Goal: Contribute content: Add original content to the website for others to see

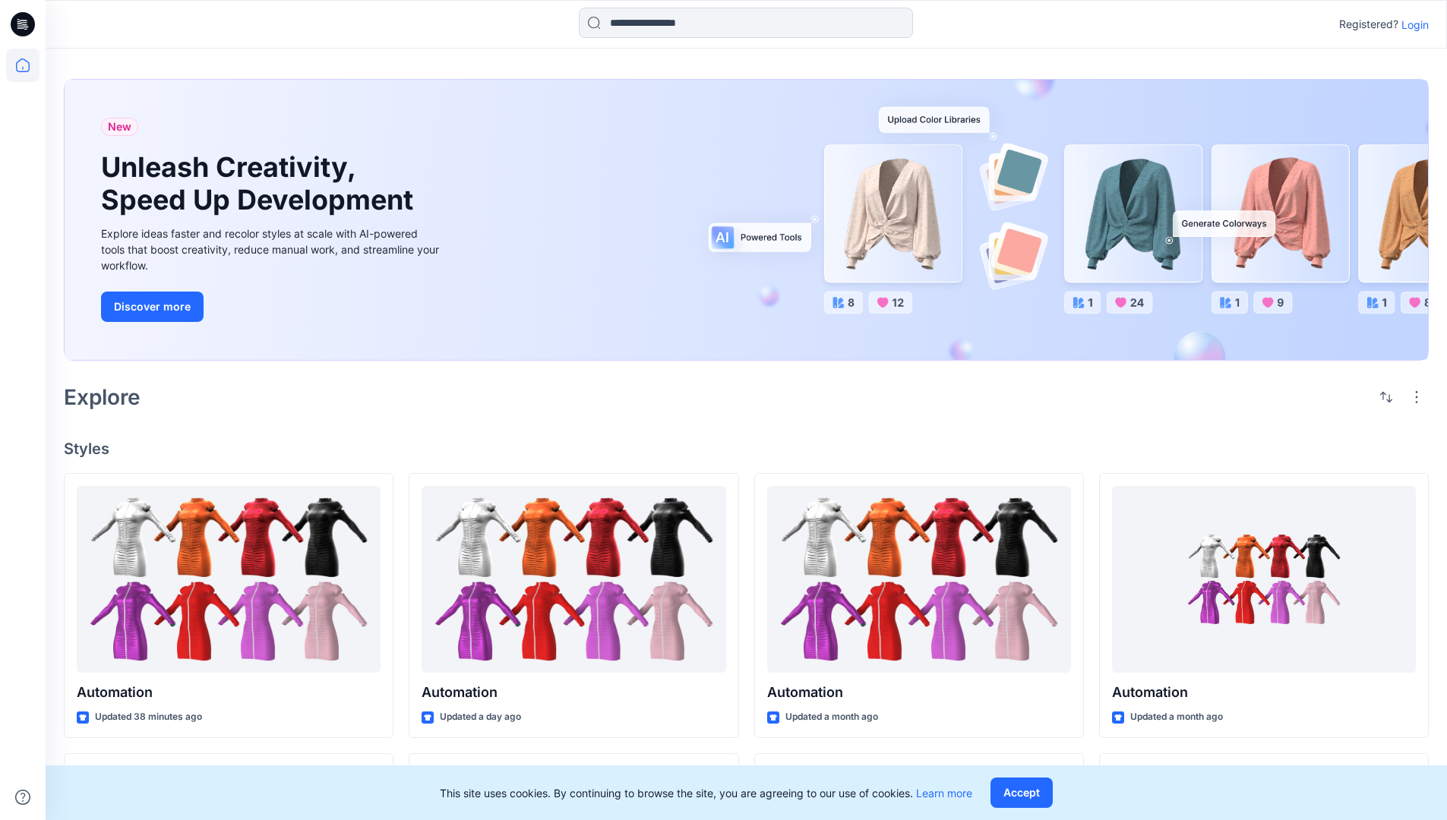
click at [1411, 24] on p "Login" at bounding box center [1414, 25] width 27 height 16
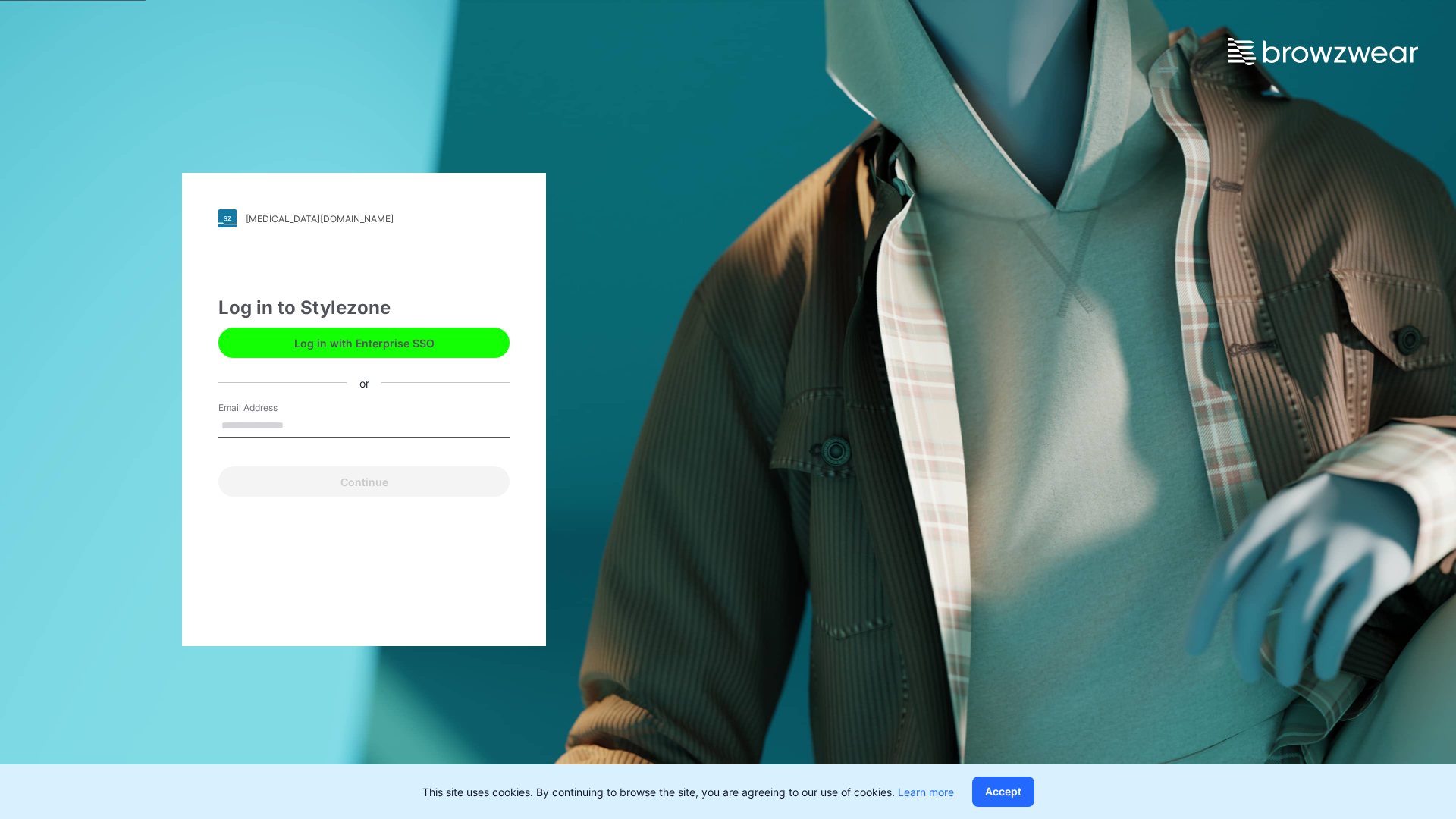
click at [300, 424] on input "Email Address" at bounding box center [364, 425] width 292 height 23
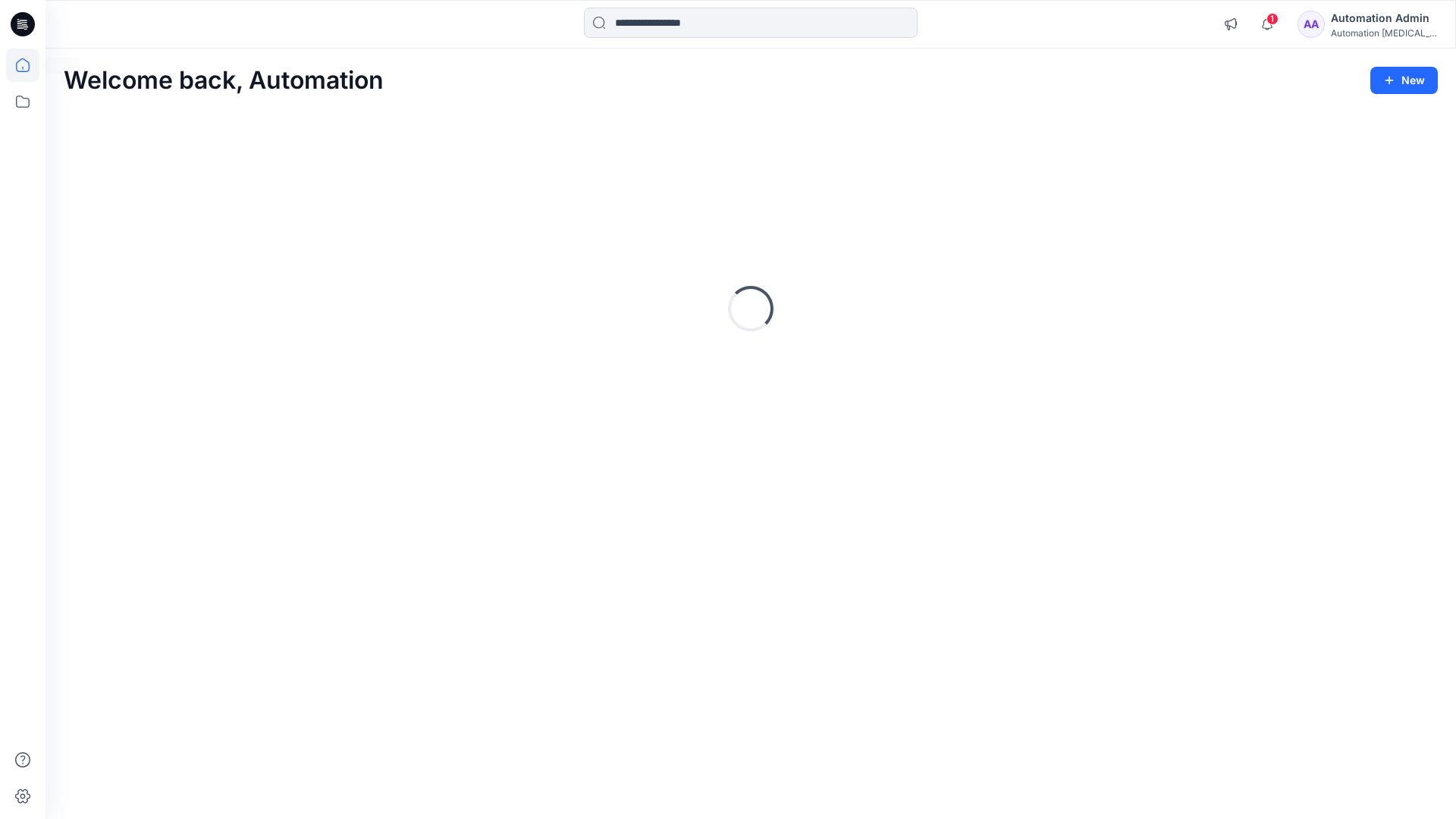
click at [29, 65] on icon at bounding box center [23, 65] width 14 height 14
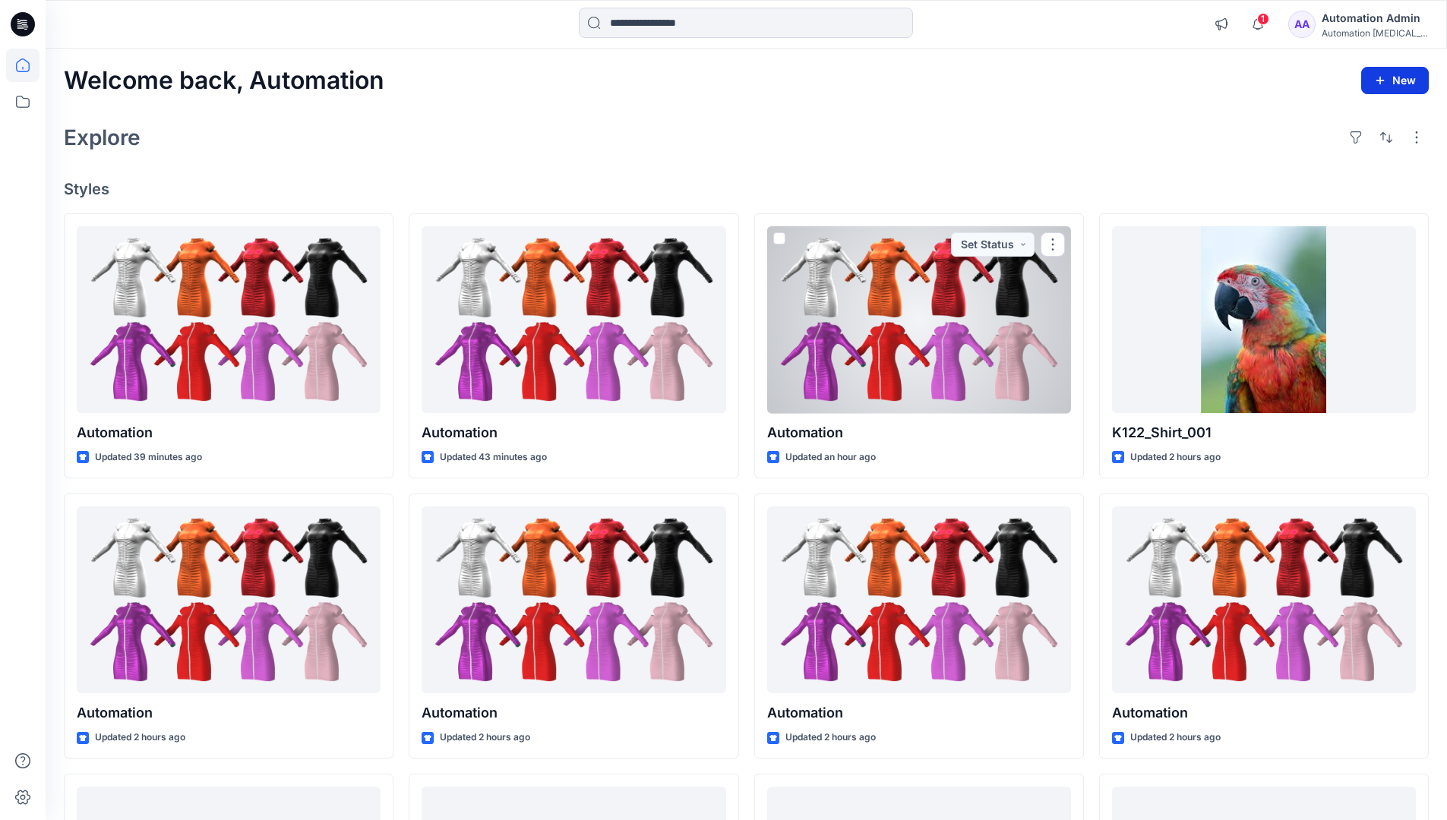
click at [1401, 84] on button "New" at bounding box center [1395, 80] width 68 height 27
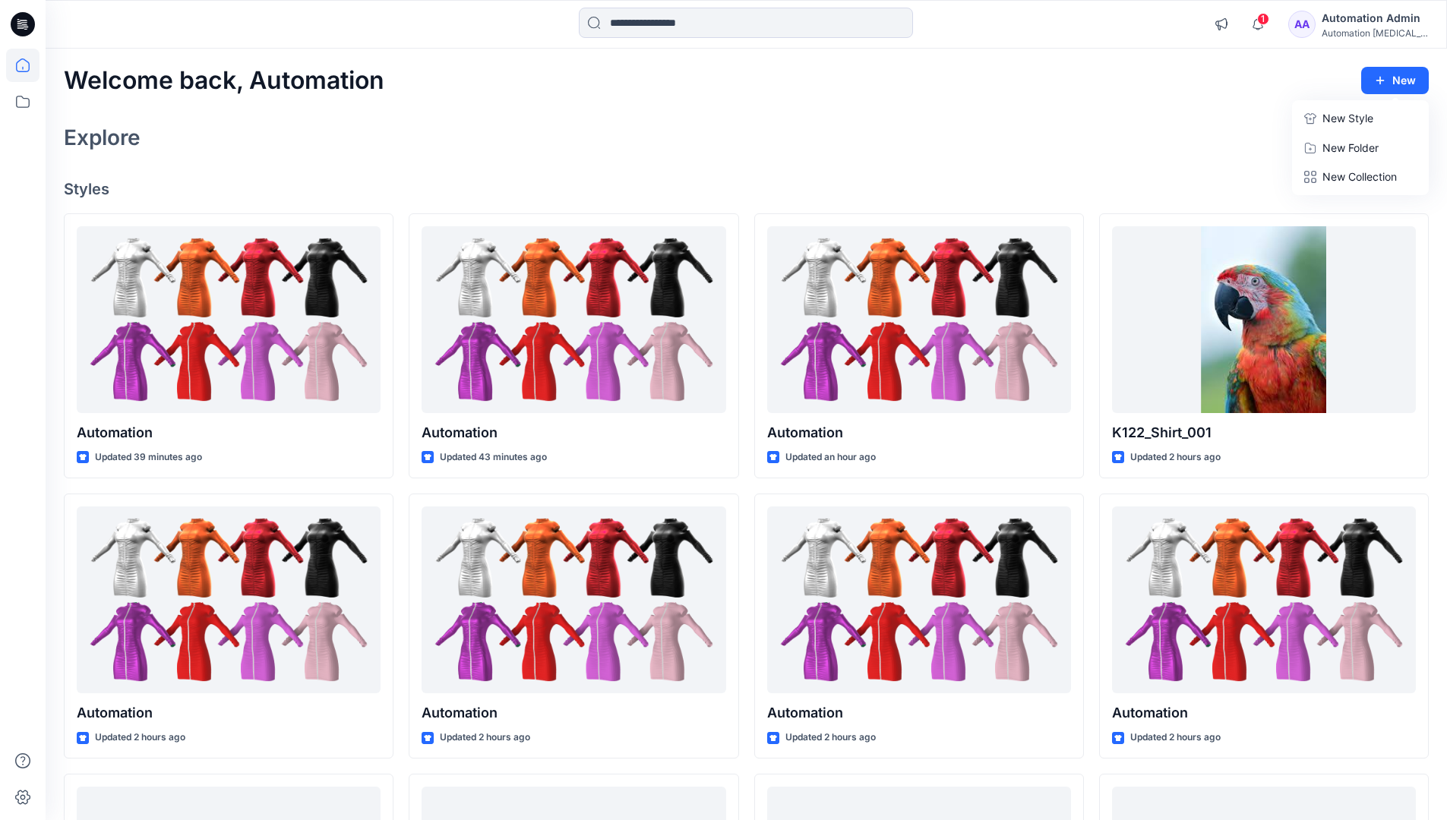
click at [1332, 113] on p "New Style" at bounding box center [1347, 118] width 51 height 18
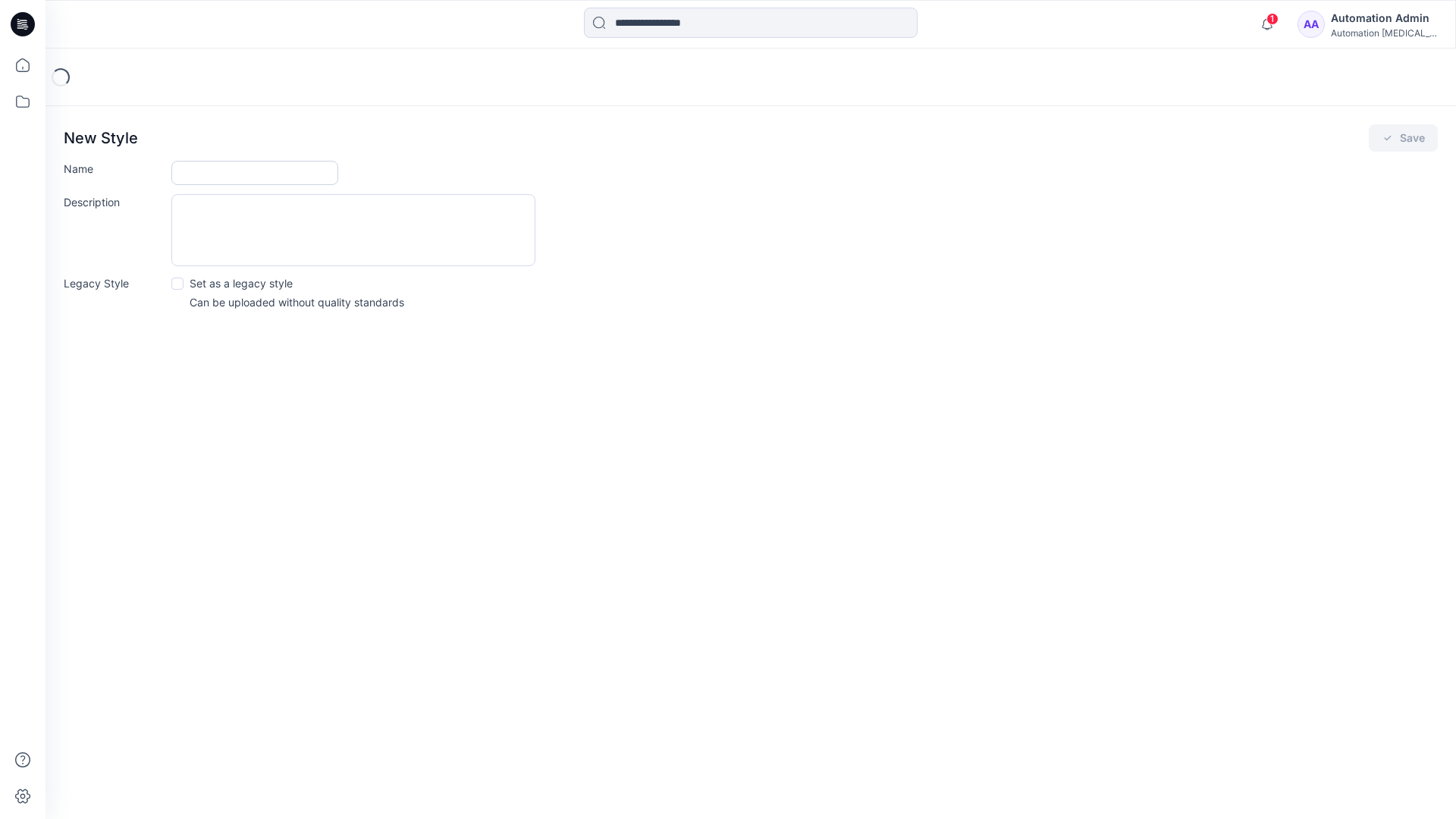
click at [197, 175] on input "Name" at bounding box center [255, 173] width 167 height 24
type input "**********"
click at [1405, 142] on button "Save" at bounding box center [1403, 138] width 69 height 27
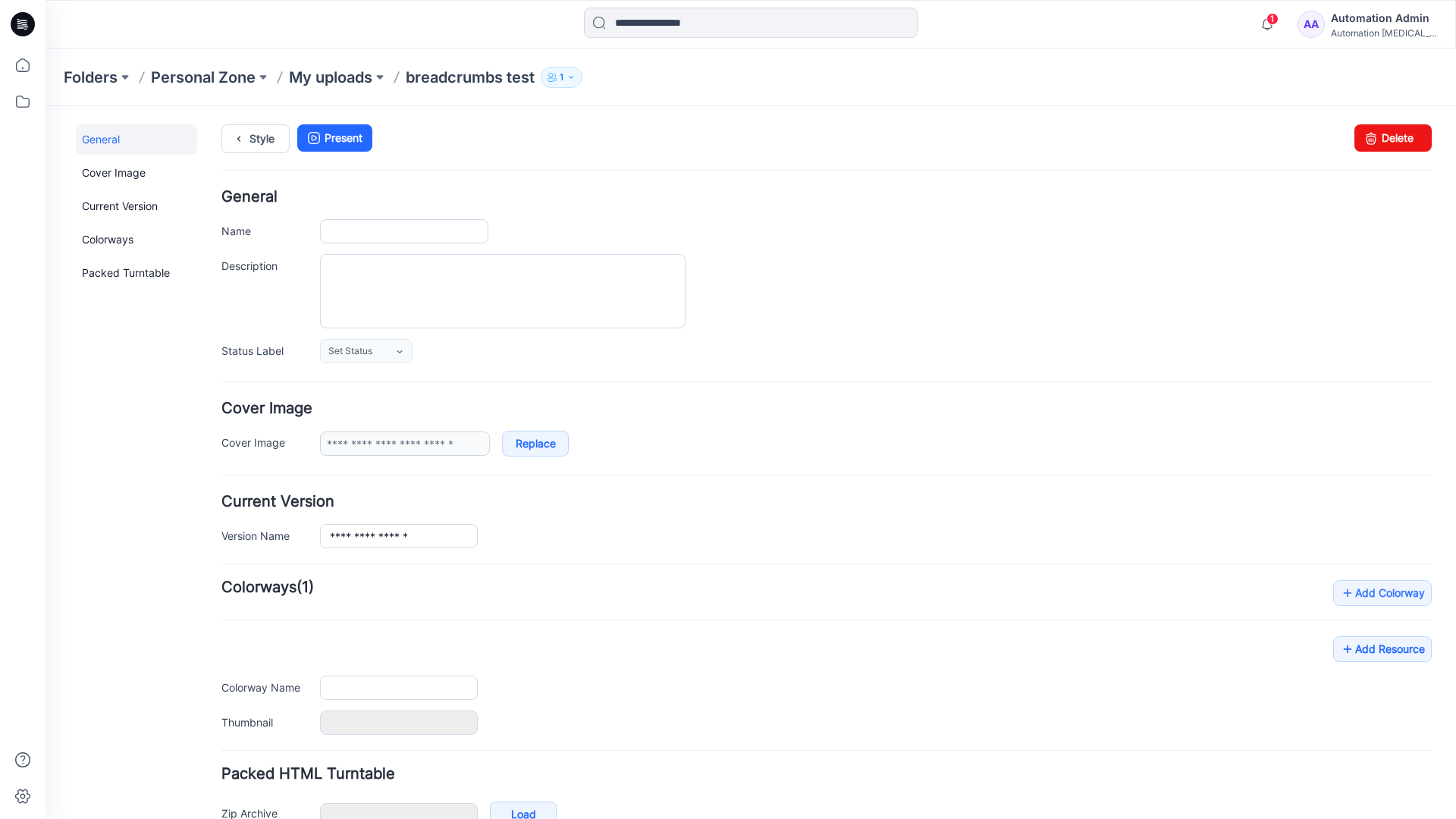
type input "**********"
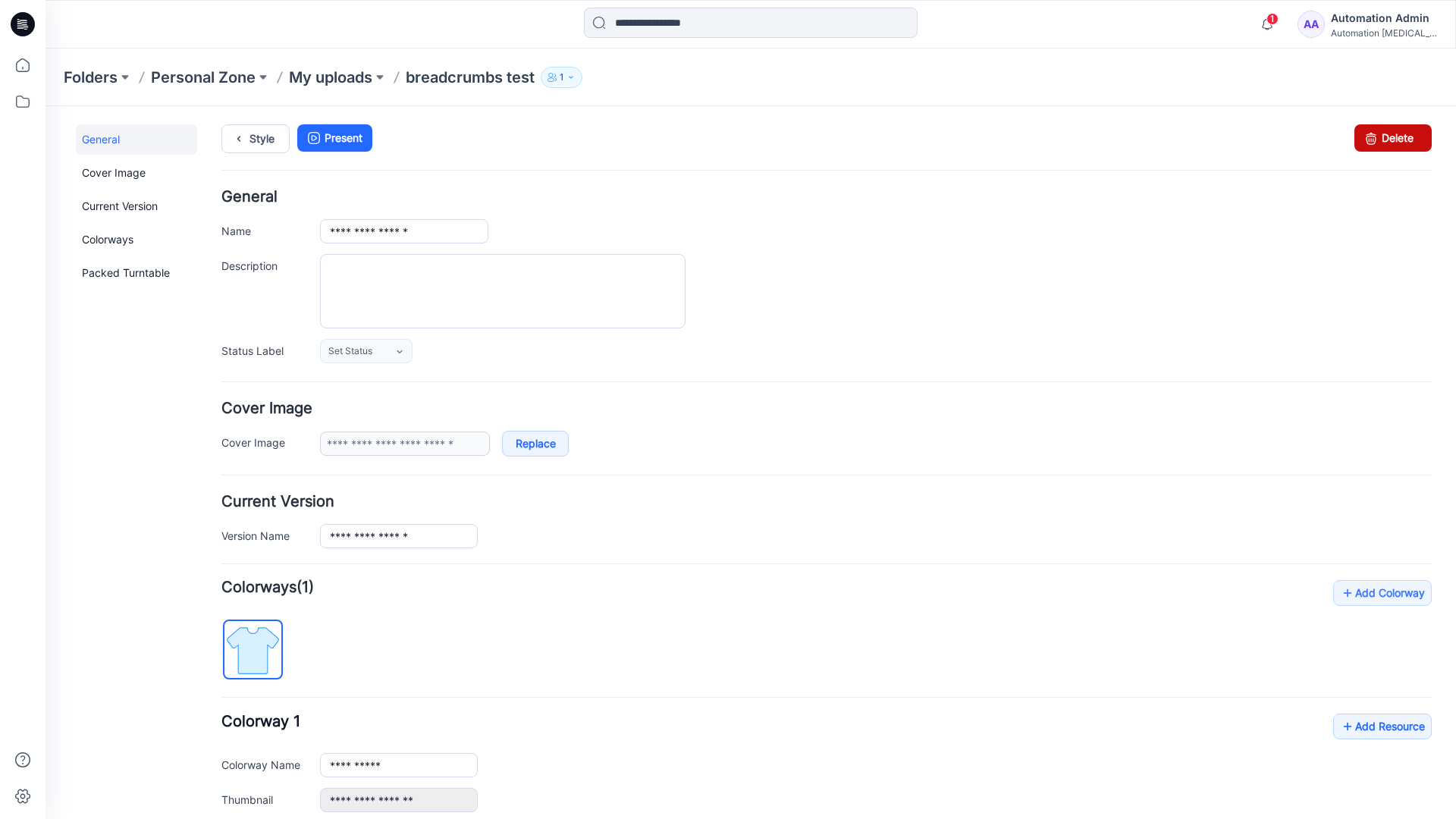
click at [1389, 143] on link "Delete" at bounding box center [1393, 138] width 77 height 27
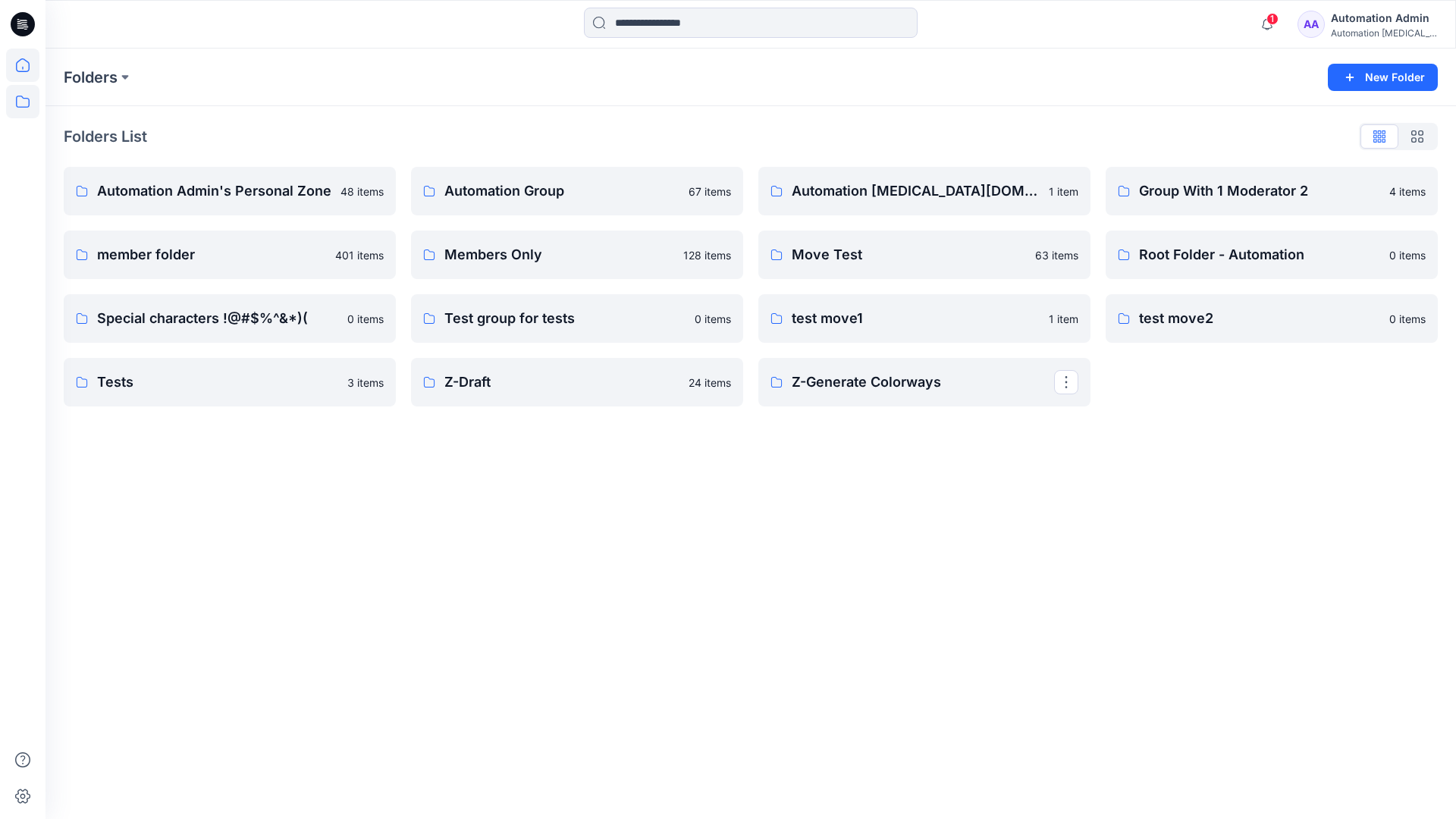
click at [22, 69] on icon at bounding box center [22, 65] width 33 height 33
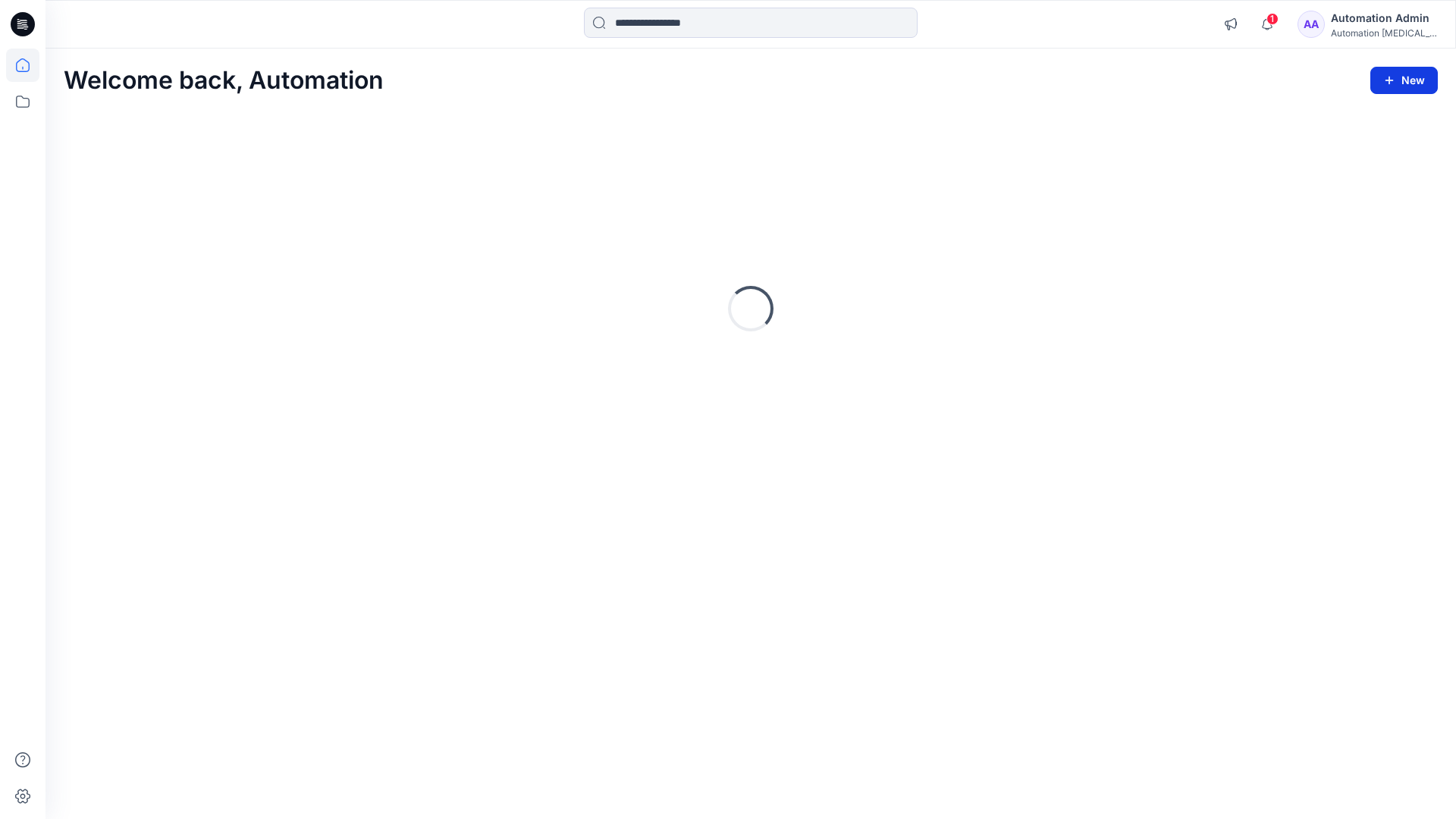
click at [1405, 81] on button "New" at bounding box center [1405, 80] width 68 height 27
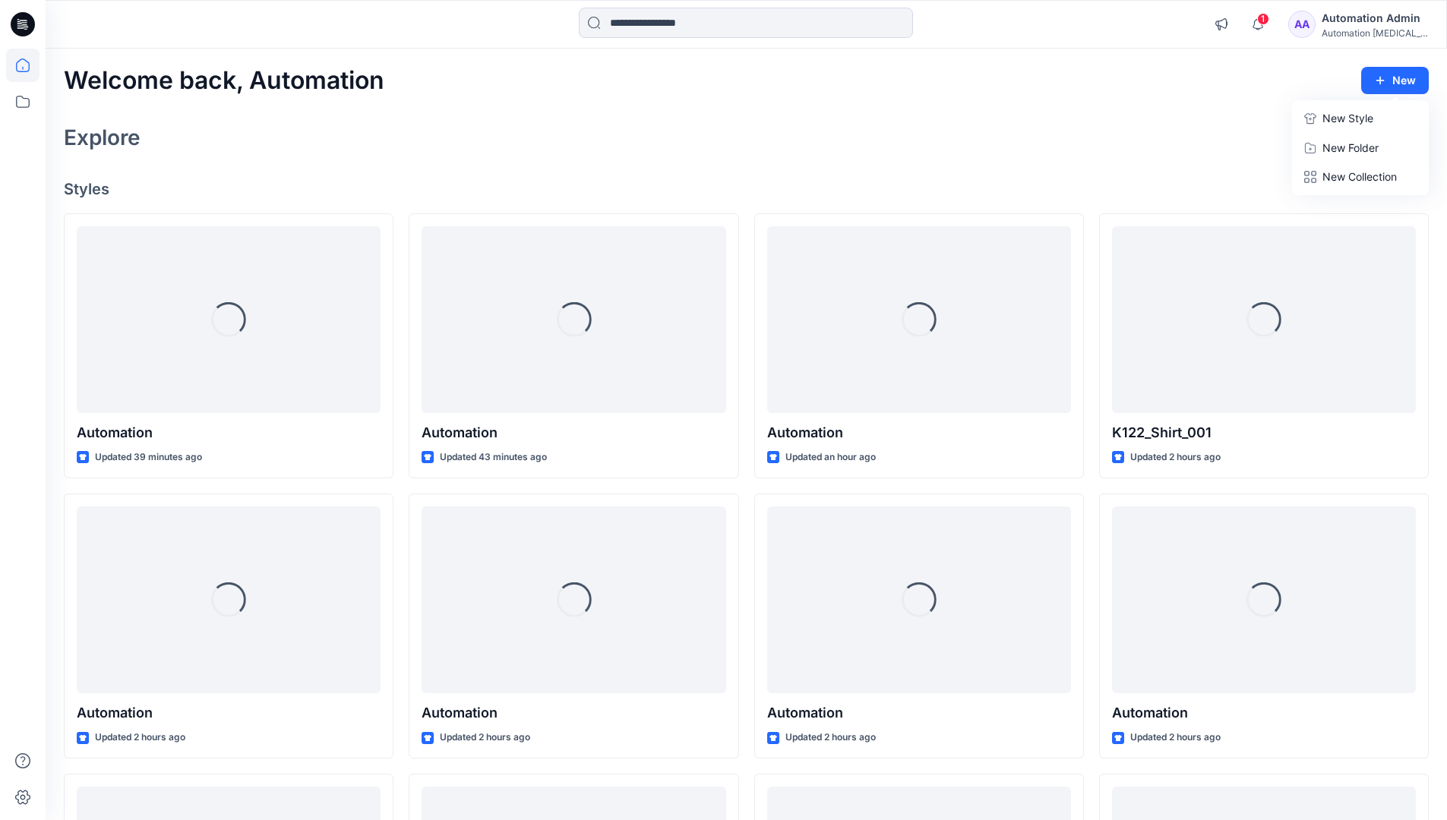
click at [1352, 119] on p "New Style" at bounding box center [1347, 118] width 51 height 18
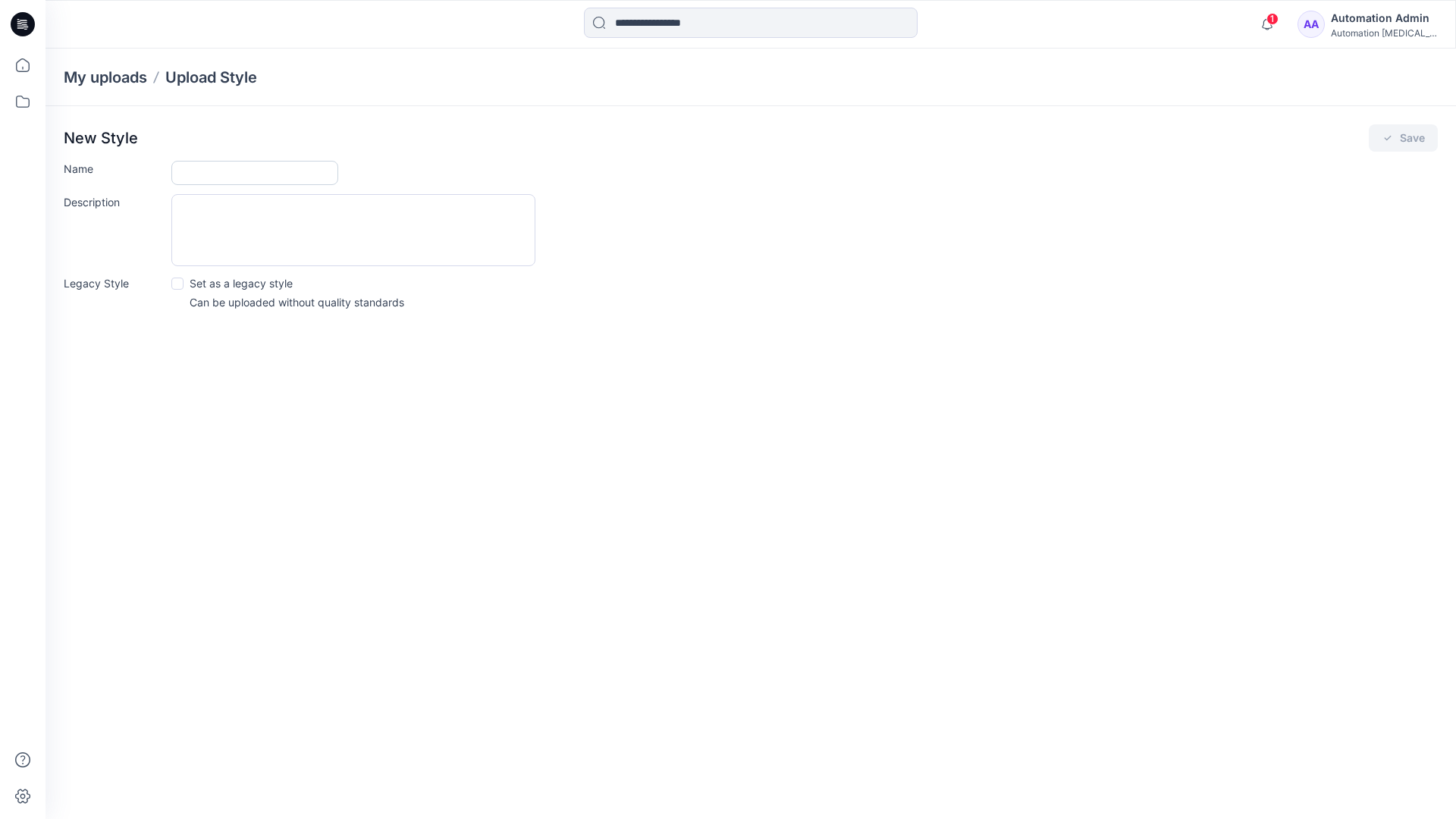
click at [199, 174] on input "Name" at bounding box center [255, 173] width 167 height 24
type input "**********"
click at [175, 286] on span at bounding box center [178, 284] width 12 height 12
click at [1401, 141] on button "Save" at bounding box center [1403, 138] width 69 height 27
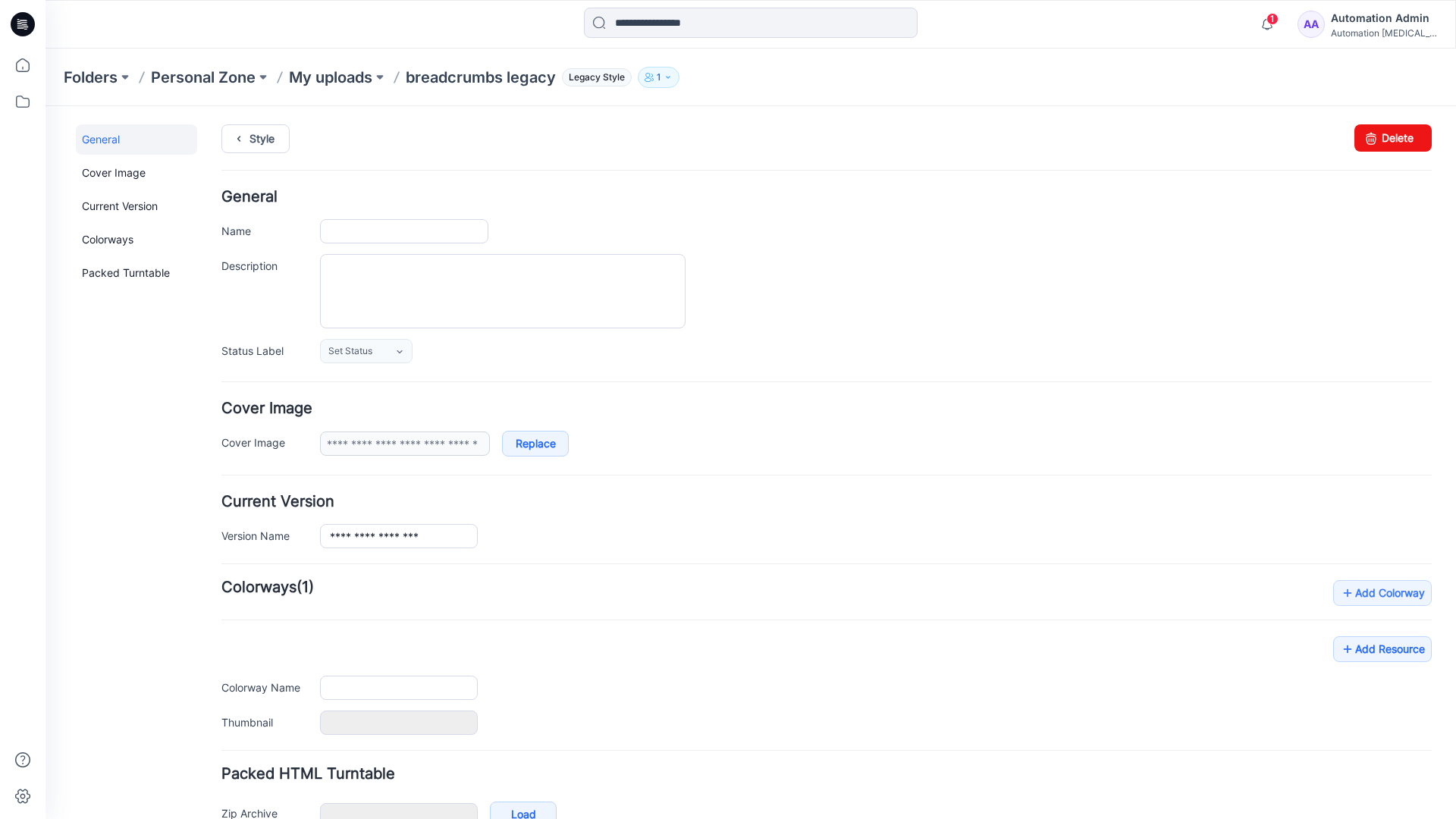
type input "**********"
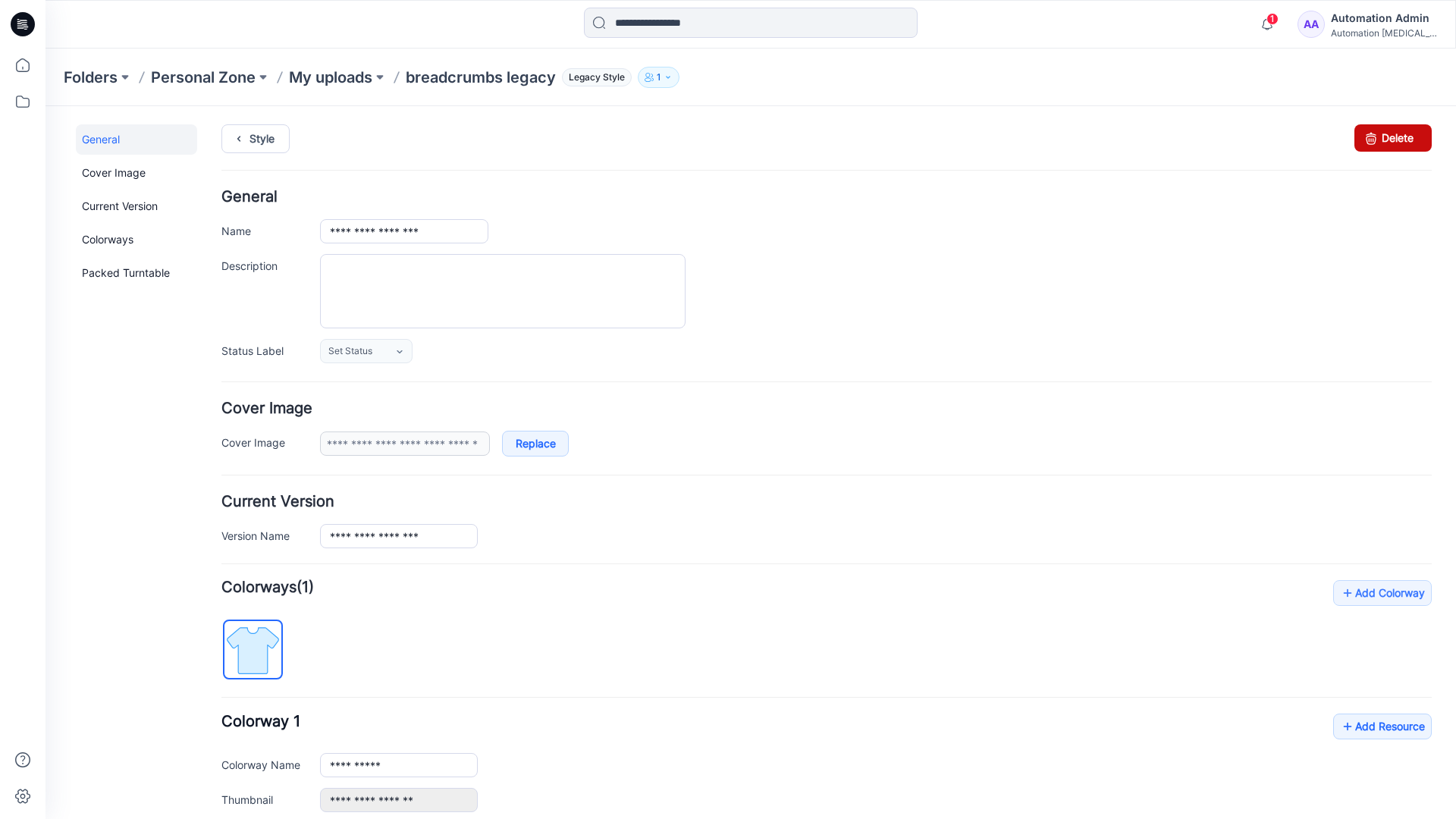
click at [1378, 137] on link "Delete" at bounding box center [1393, 138] width 77 height 27
click at [24, 64] on icon at bounding box center [22, 65] width 33 height 33
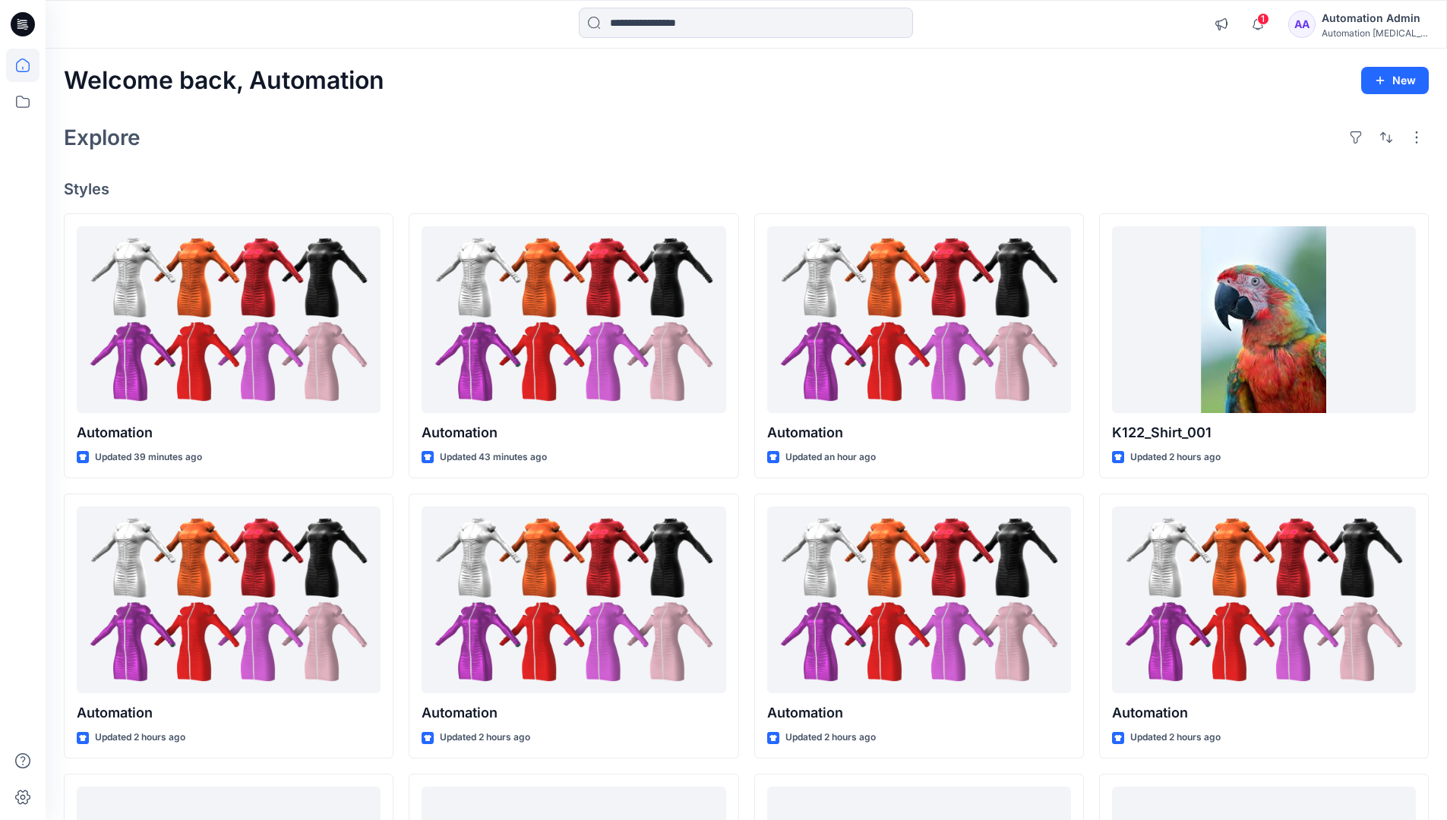
click at [1359, 23] on div "Automation Admin" at bounding box center [1375, 18] width 106 height 18
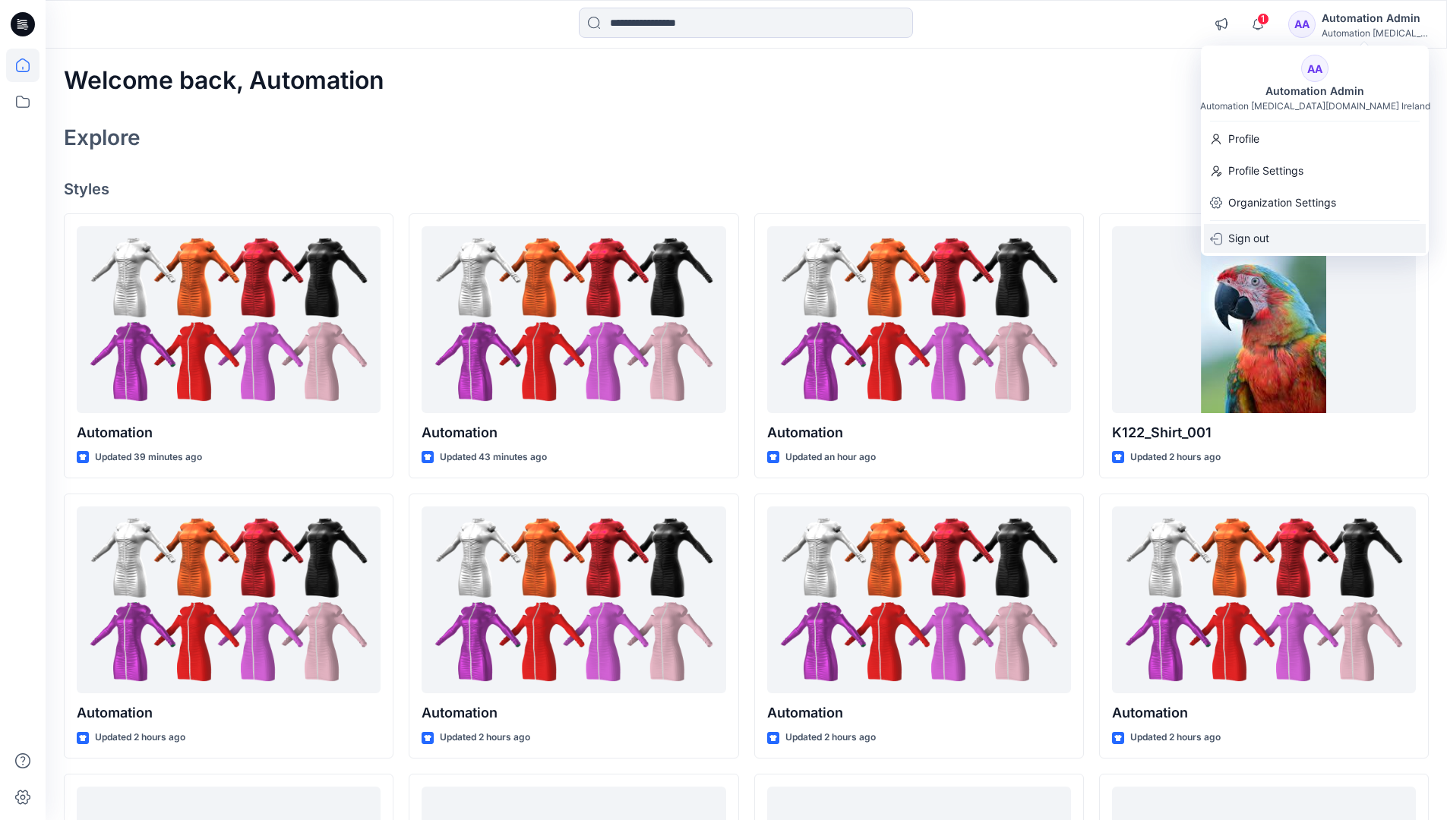
click at [1265, 238] on p "Sign out" at bounding box center [1248, 238] width 41 height 29
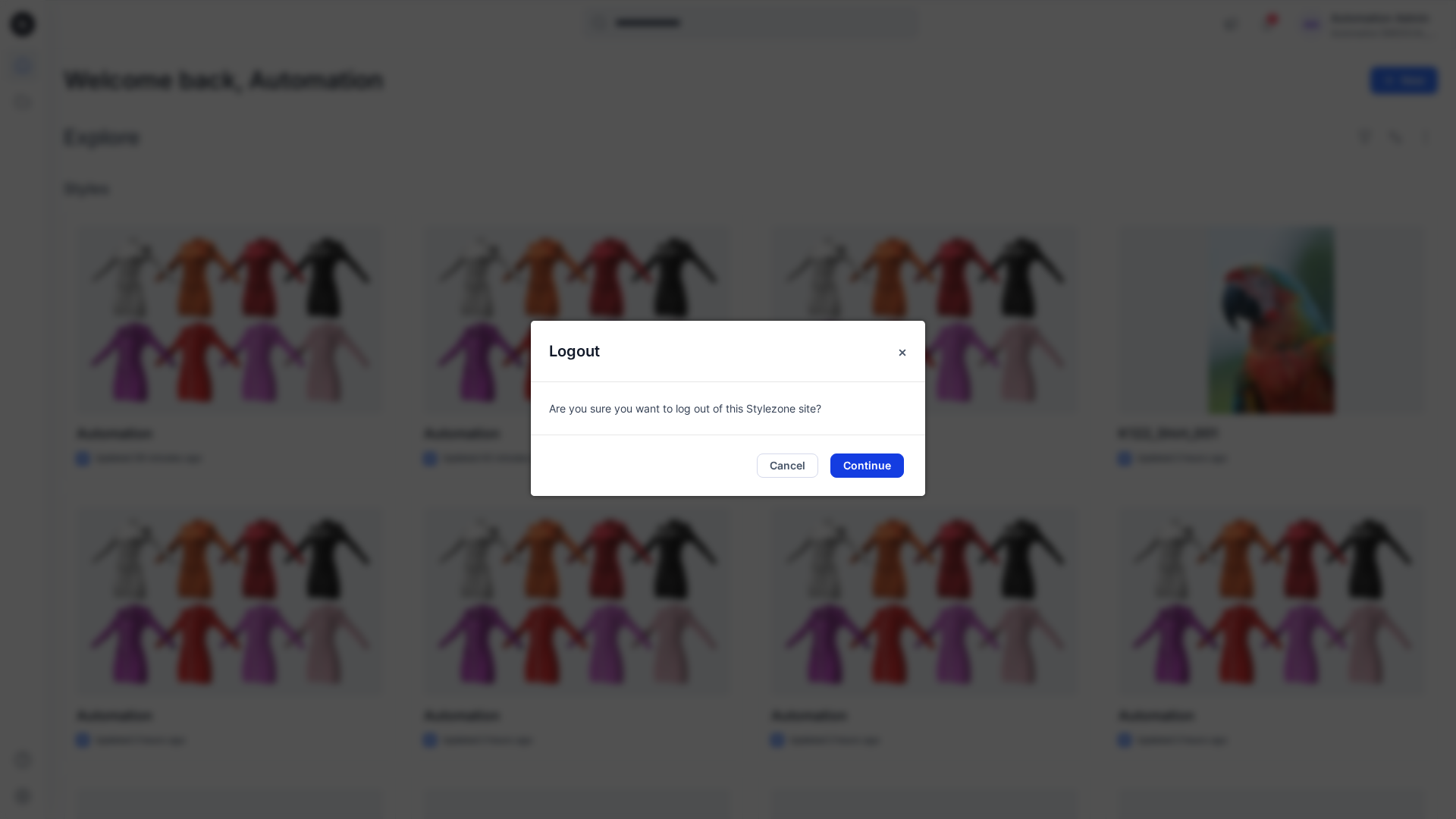
click at [860, 467] on button "Continue" at bounding box center [868, 465] width 74 height 24
